Goal: Information Seeking & Learning: Check status

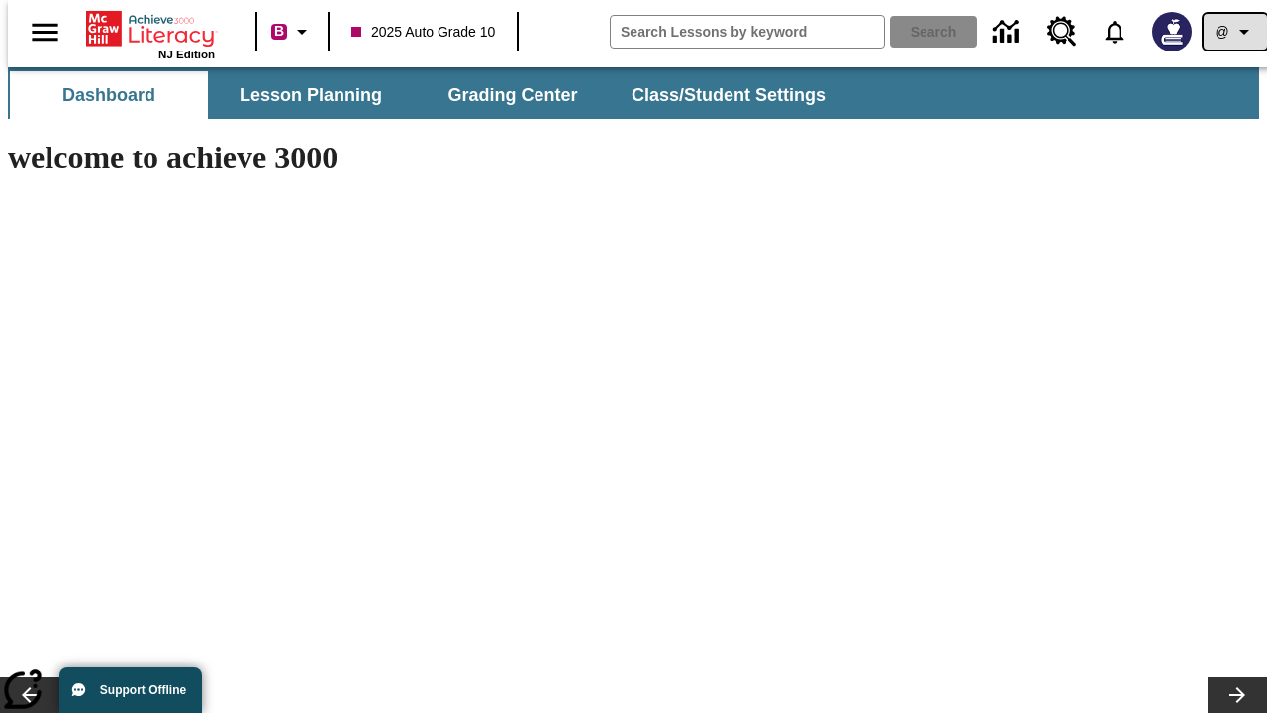
click at [1233, 32] on icon "Profile/Settings" at bounding box center [1245, 32] width 24 height 24
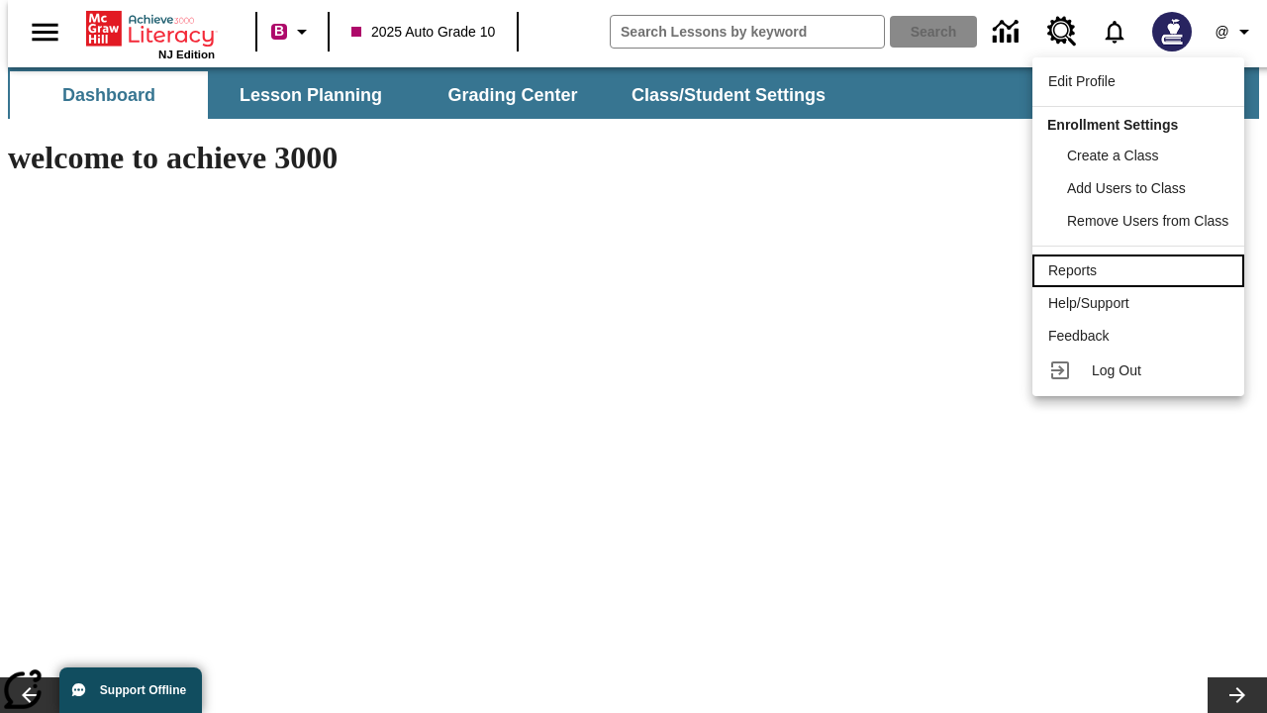
click at [1142, 270] on div "Reports" at bounding box center [1139, 270] width 180 height 21
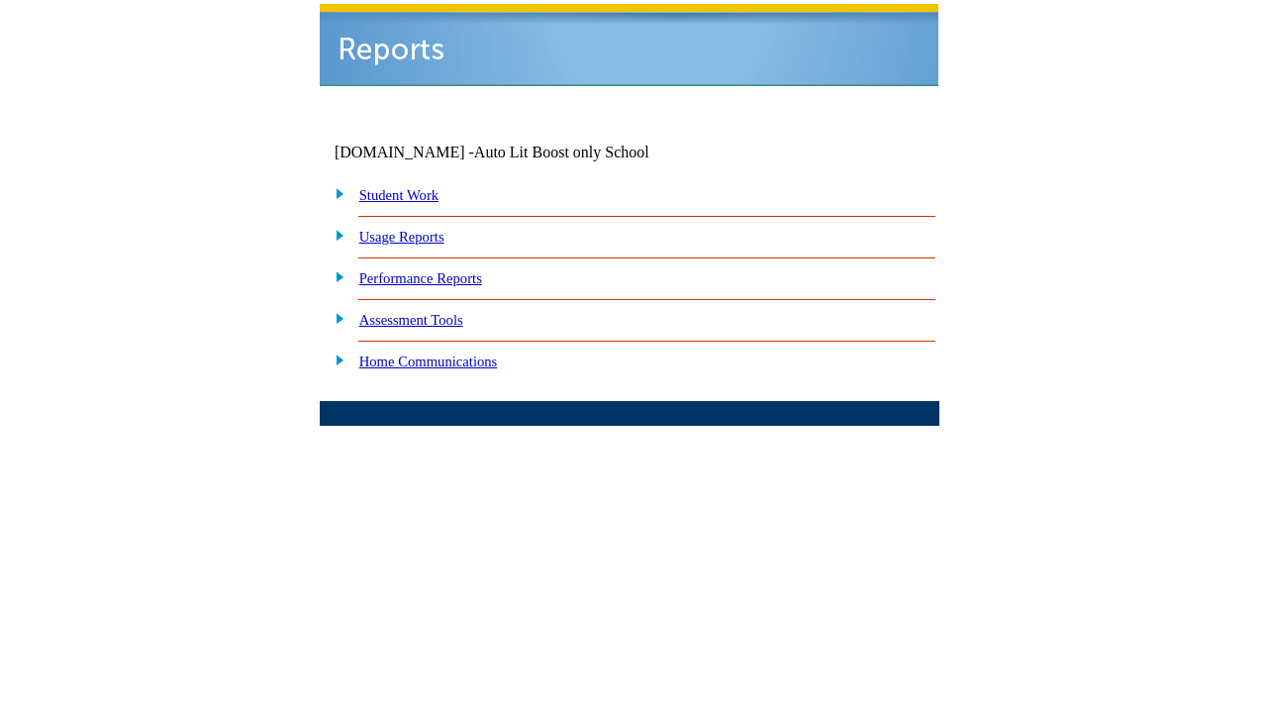
click at [0, 0] on link "How are my students performing on reading skills?" at bounding box center [0, 0] width 0 height 0
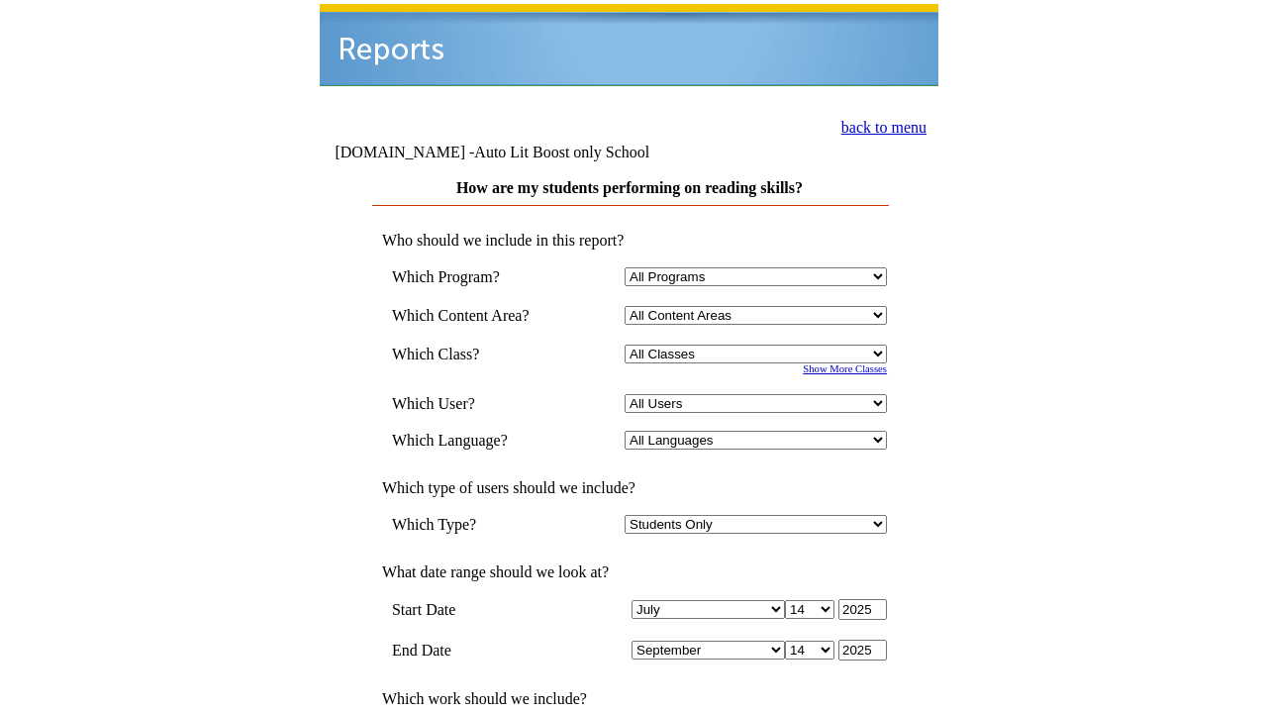
select select "4"
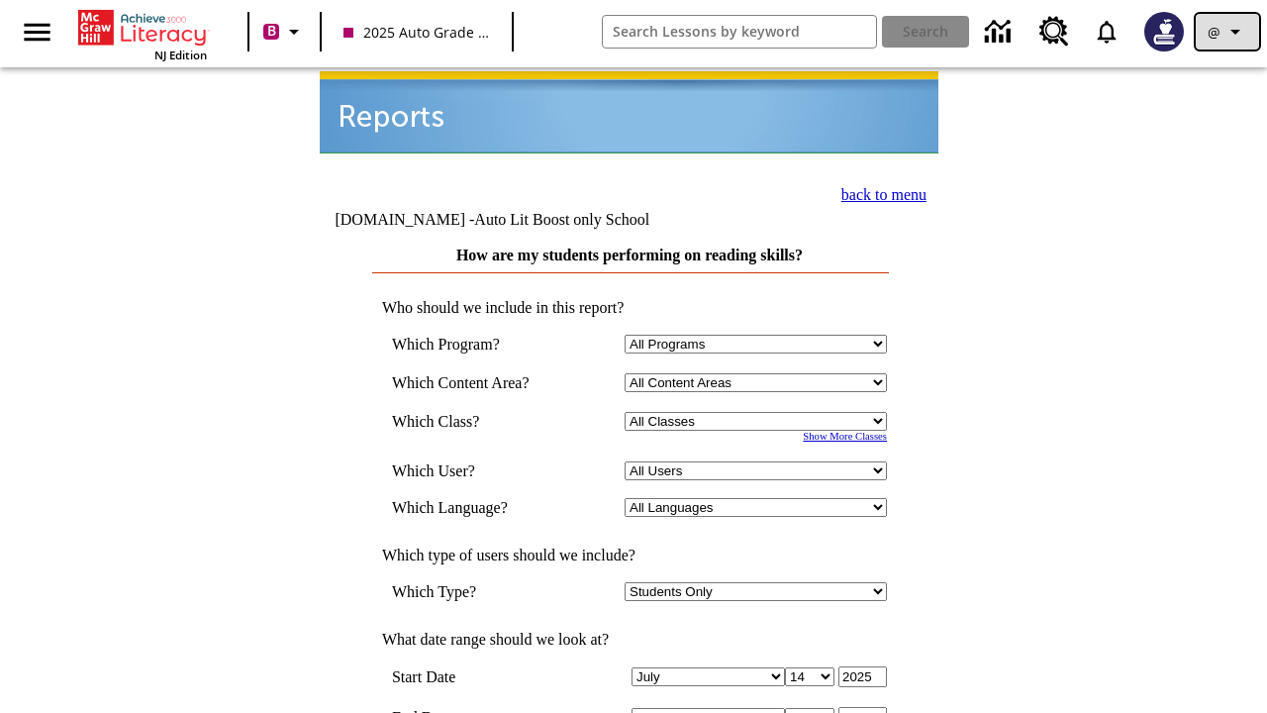
click at [1228, 32] on icon "Profile/Settings" at bounding box center [1236, 32] width 24 height 24
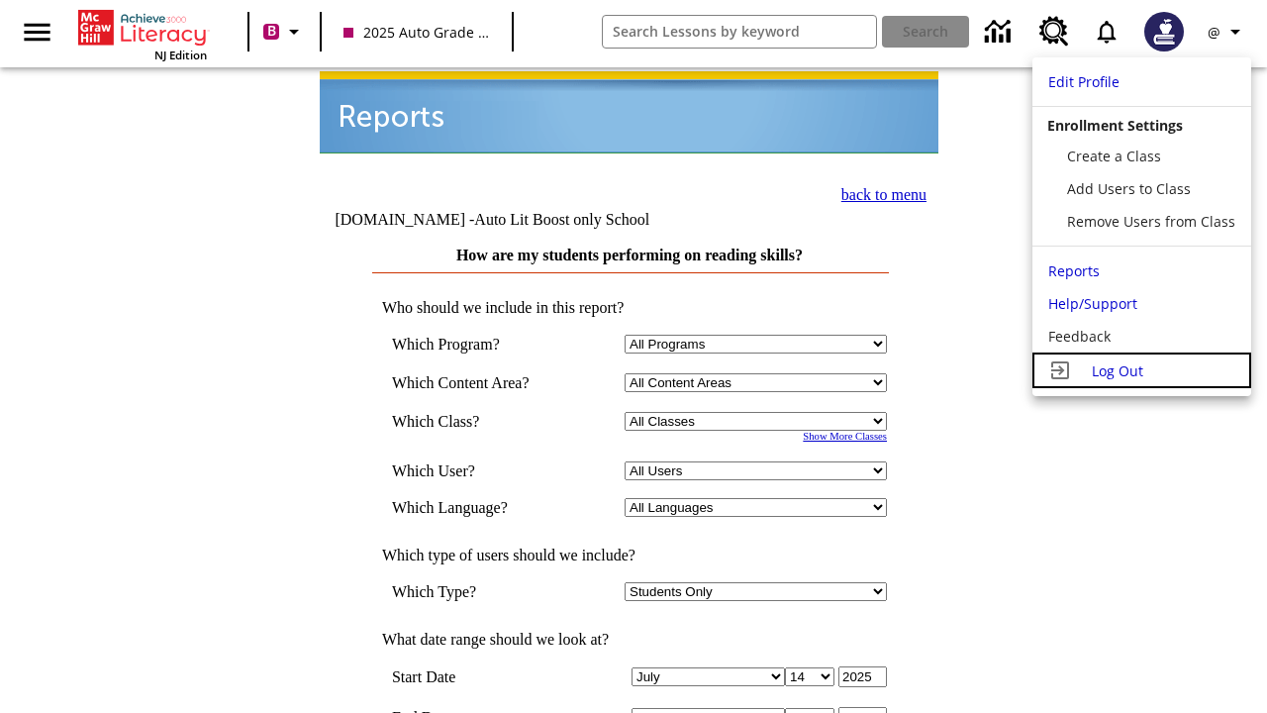
click at [1142, 370] on span "Log Out" at bounding box center [1117, 370] width 51 height 19
